Goal: Information Seeking & Learning: Learn about a topic

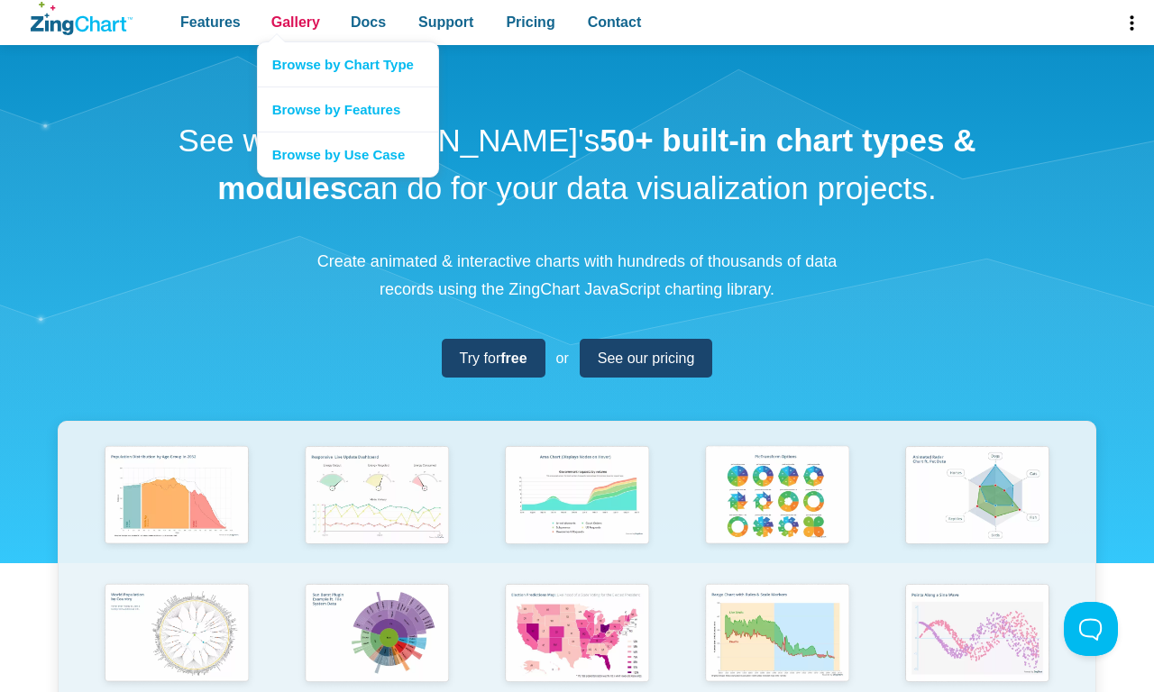
click at [295, 23] on span "Gallery" at bounding box center [295, 22] width 49 height 24
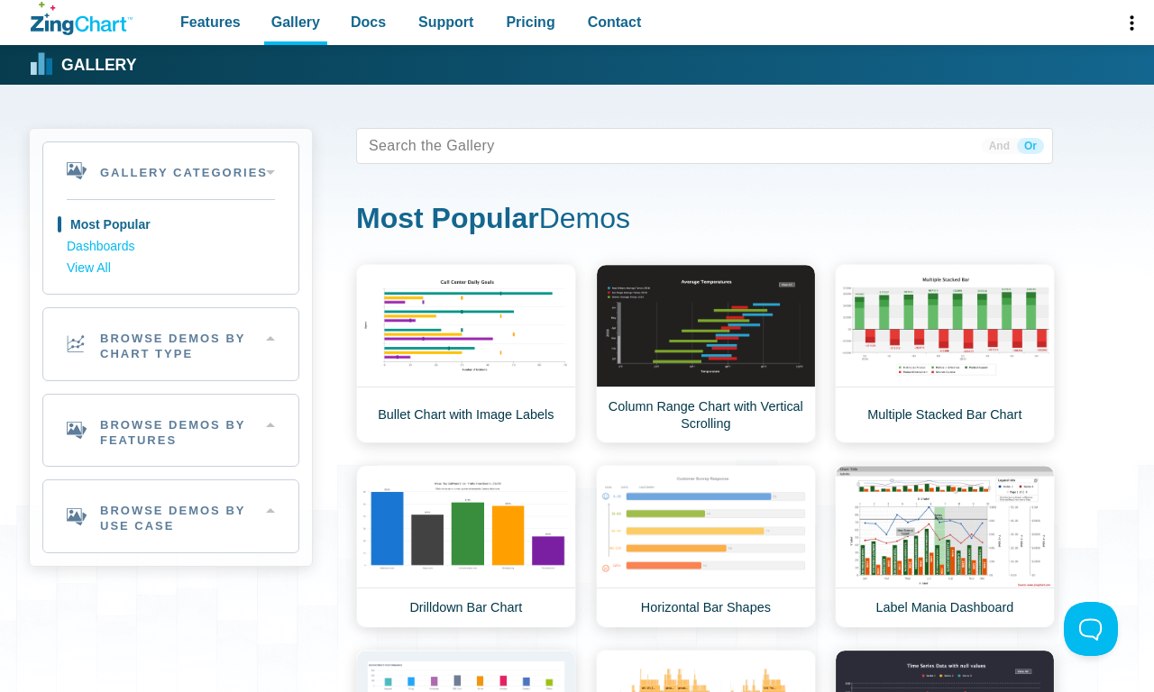
click at [170, 343] on h2 "Browse Demos By Chart Type" at bounding box center [170, 344] width 255 height 72
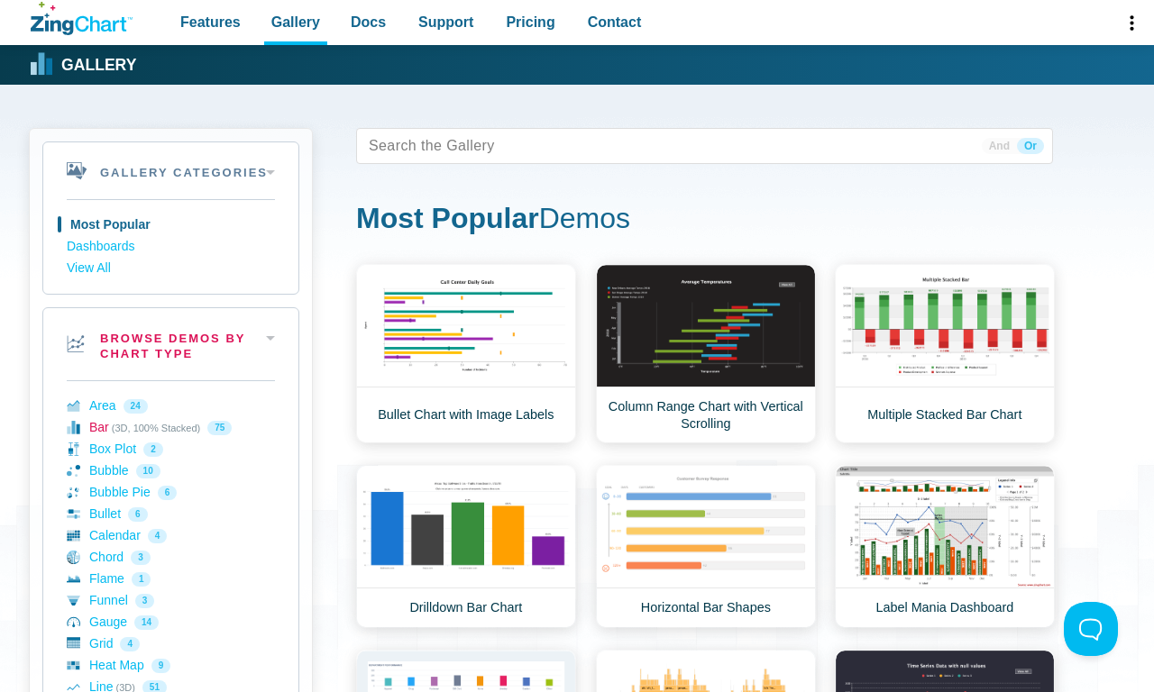
click at [170, 427] on link "Bar (3D, 100% Stacked) 75" at bounding box center [171, 428] width 208 height 22
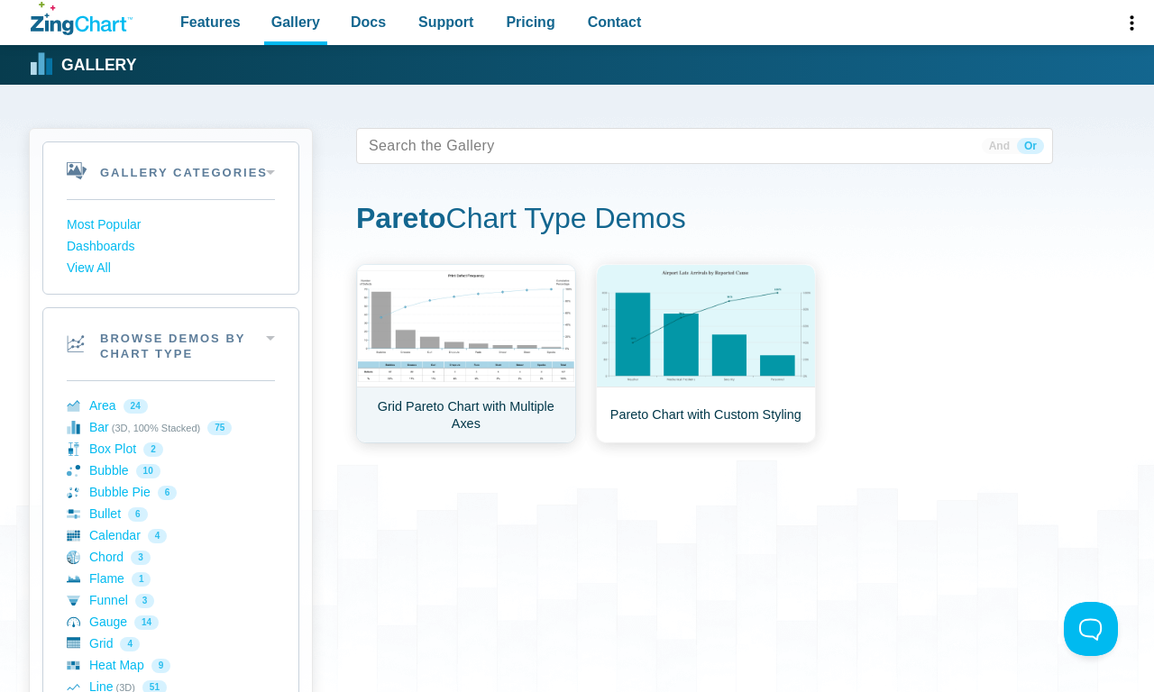
click at [465, 353] on link "Grid Pareto Chart with Multiple Axes" at bounding box center [466, 353] width 220 height 179
